Goal: Transaction & Acquisition: Purchase product/service

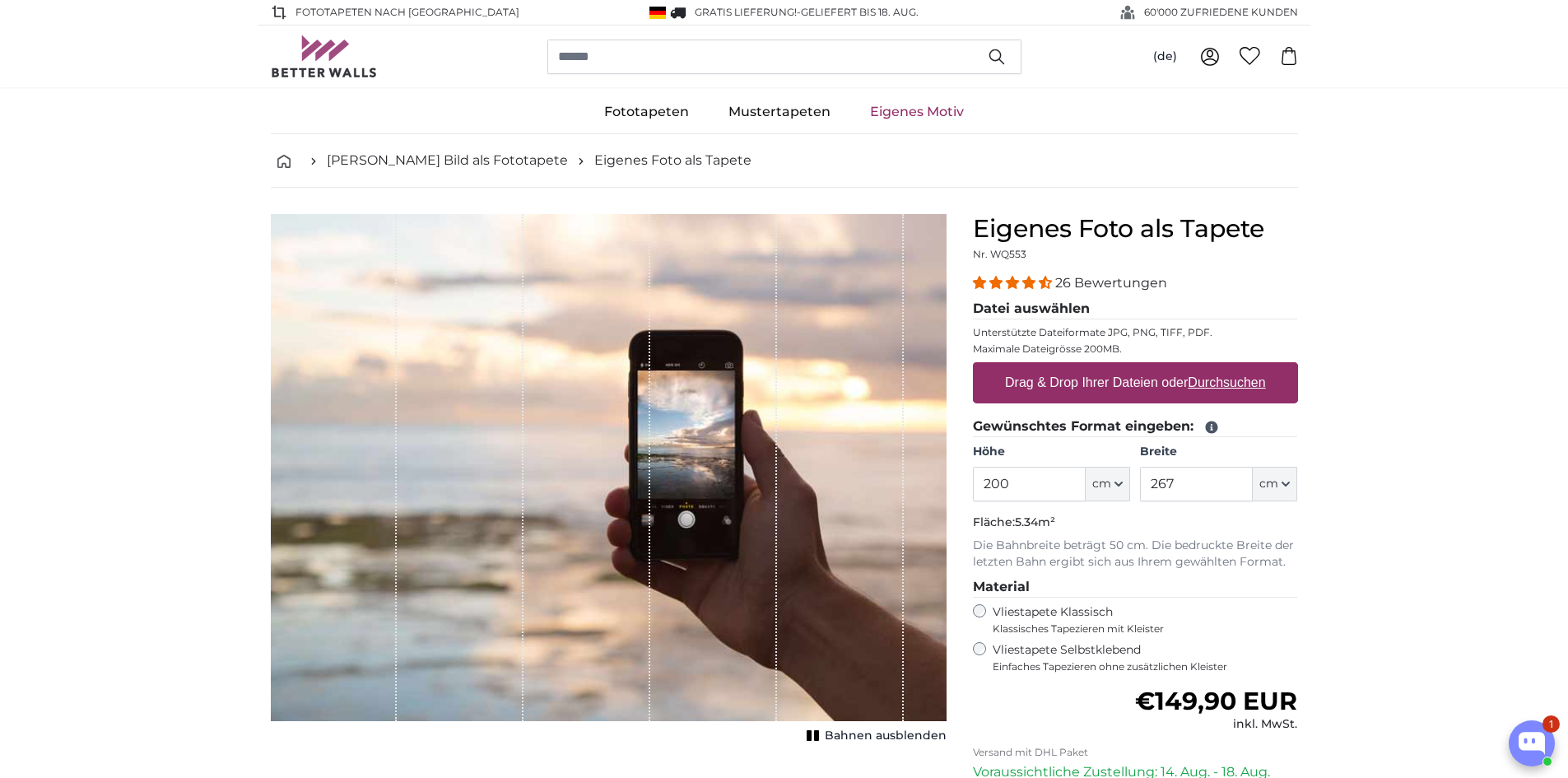
drag, startPoint x: 1025, startPoint y: 482, endPoint x: 912, endPoint y: 483, distance: 113.0
click at [909, 485] on product-detail "Abbrechen Bild zuschneiden Bahnen ausblenden Eigenes Foto als Tapete Nr. WQ553 …" at bounding box center [784, 572] width 1054 height 768
type input "250"
click at [1182, 494] on input "267" at bounding box center [1197, 484] width 113 height 35
drag, startPoint x: 1182, startPoint y: 488, endPoint x: 1130, endPoint y: 481, distance: 52.5
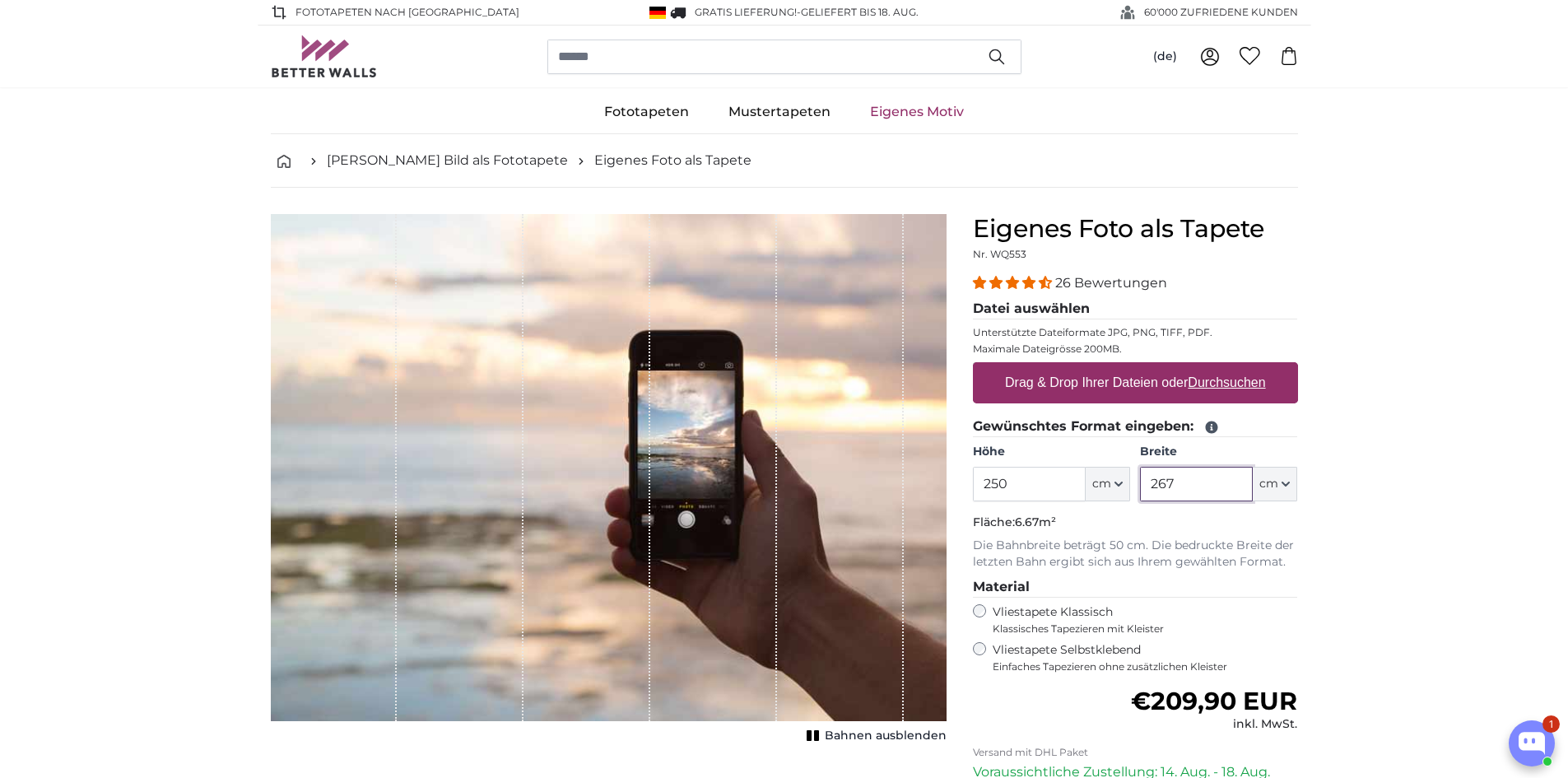
click at [1130, 481] on div "Höhe 250 ft cm Centimeter (cm) Inches (inch) Feet (ft. in.) Breite 267 ft cm Ce…" at bounding box center [1135, 473] width 325 height 58
type input "500"
drag, startPoint x: 1082, startPoint y: 348, endPoint x: 1136, endPoint y: 347, distance: 54.0
click at [1136, 347] on p "Maximale Dateigrösse 200MB." at bounding box center [1135, 349] width 325 height 13
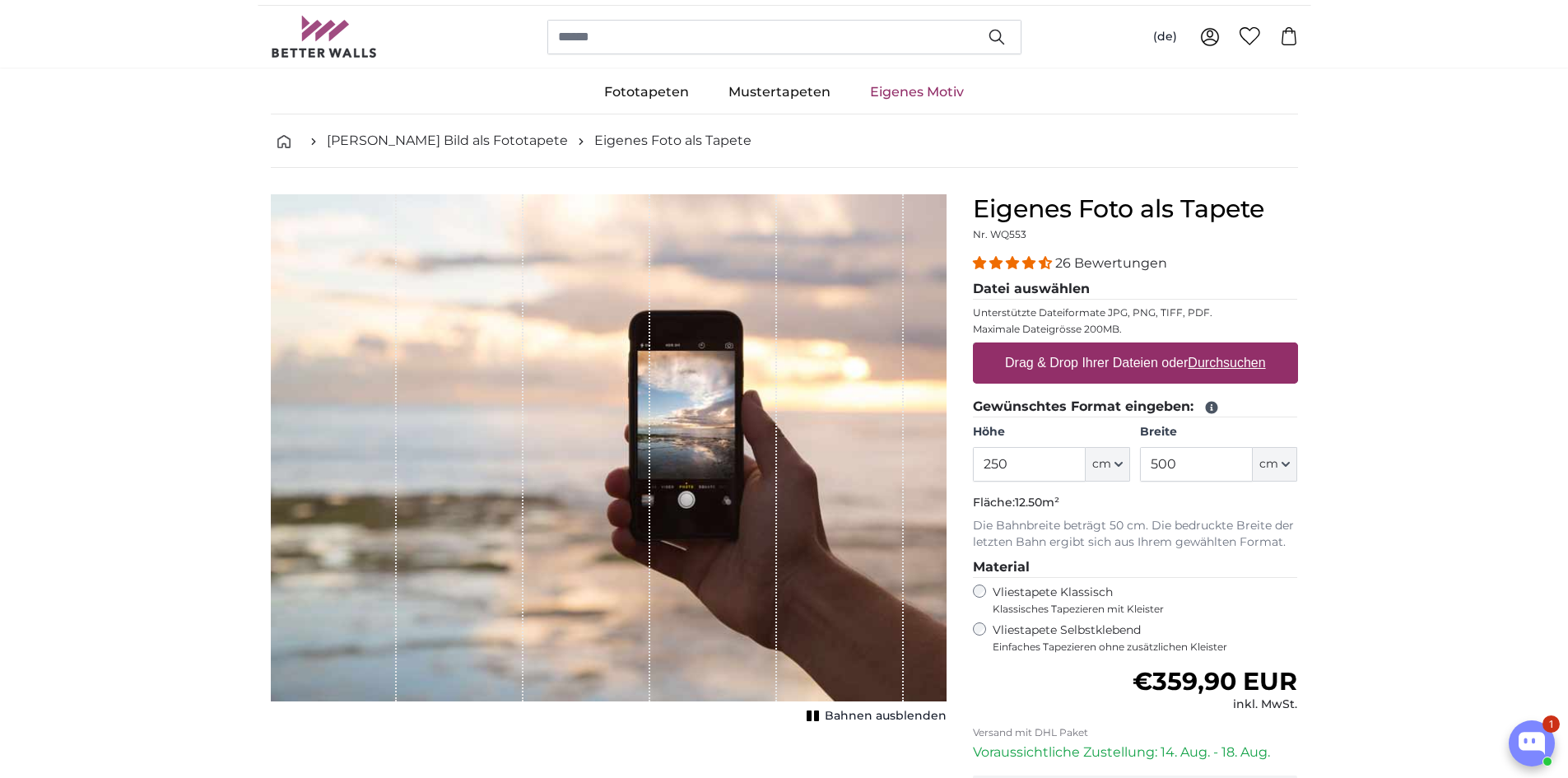
scroll to position [165, 0]
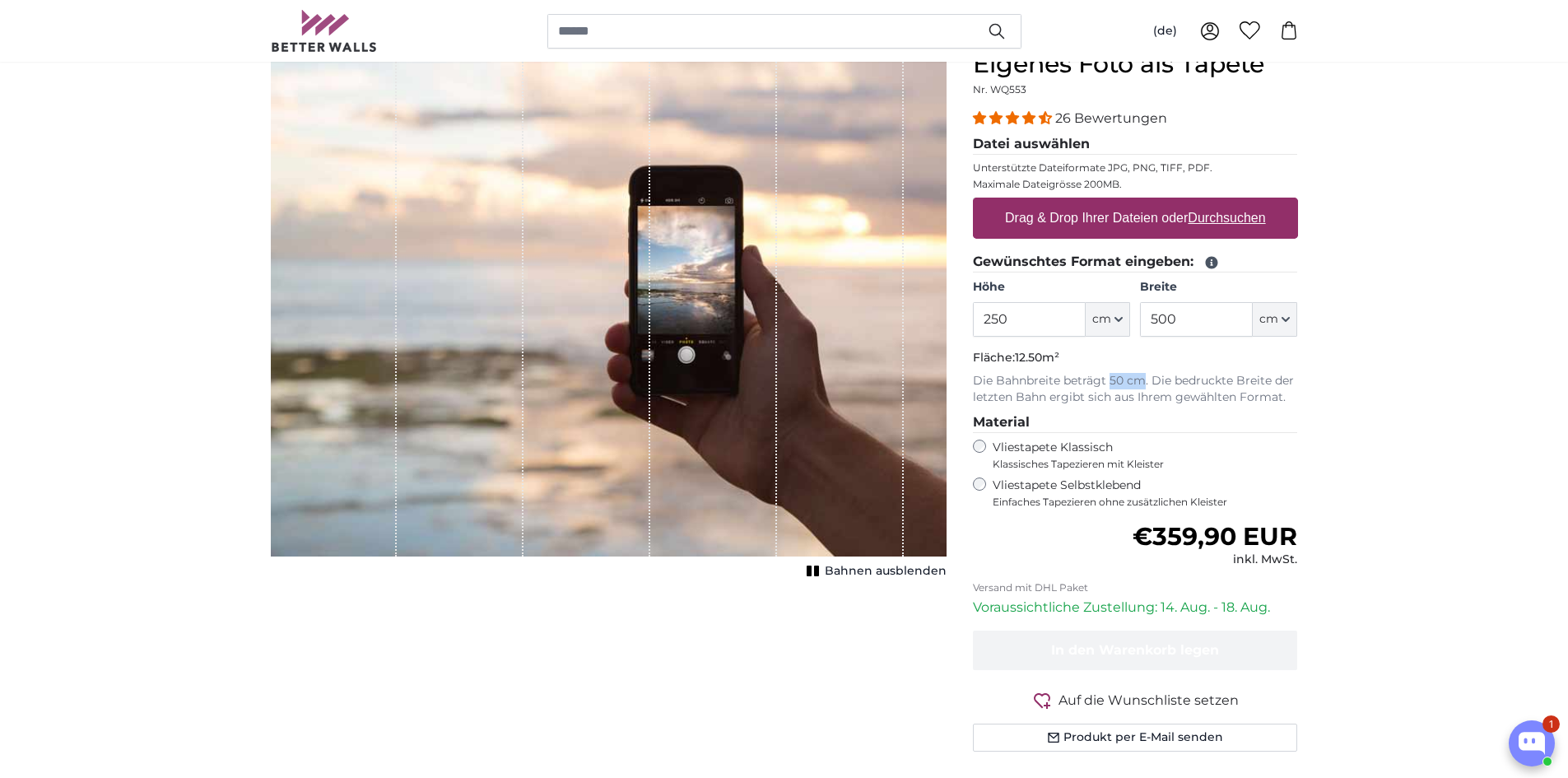
drag, startPoint x: 1111, startPoint y: 379, endPoint x: 1158, endPoint y: 366, distance: 48.8
click at [1144, 378] on p "Die Bahnbreite beträgt 50 cm. Die bedruckte Breite der letzten Bahn ergibt sich…" at bounding box center [1135, 389] width 325 height 33
drag, startPoint x: 1157, startPoint y: 311, endPoint x: 1174, endPoint y: 317, distance: 18.0
click at [1161, 312] on input "500" at bounding box center [1197, 319] width 113 height 35
